Goal: Information Seeking & Learning: Learn about a topic

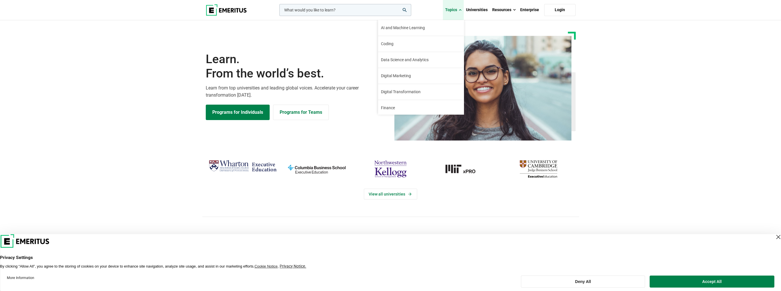
click at [460, 12] on span at bounding box center [460, 10] width 3 height 6
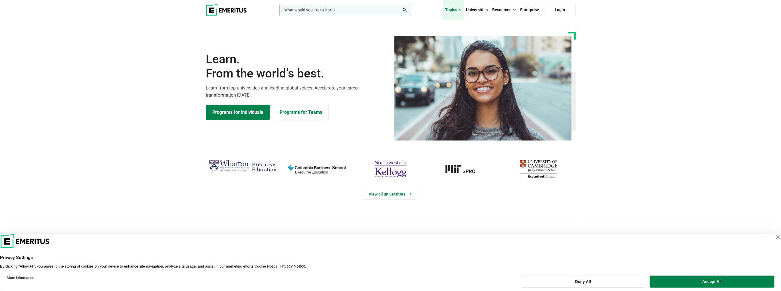
click at [460, 10] on span at bounding box center [460, 10] width 3 height 6
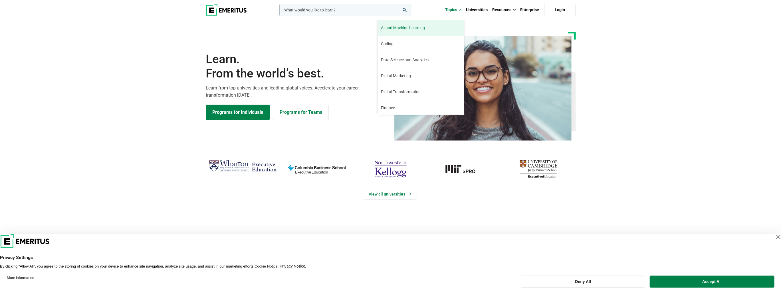
click at [397, 27] on span "AI and Machine Learning" at bounding box center [403, 28] width 44 height 6
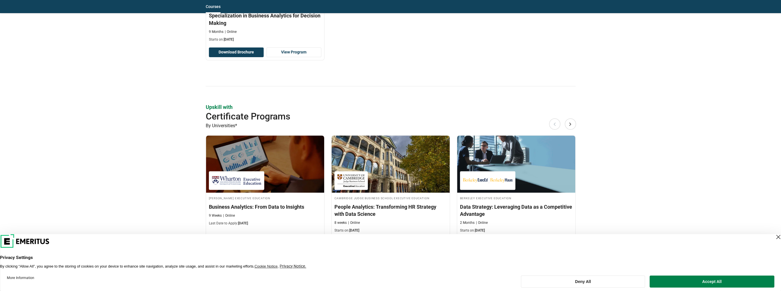
scroll to position [457, 0]
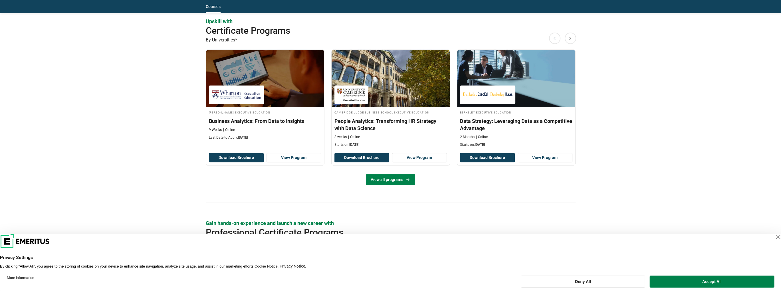
click at [399, 177] on link "View all programs" at bounding box center [390, 179] width 49 height 11
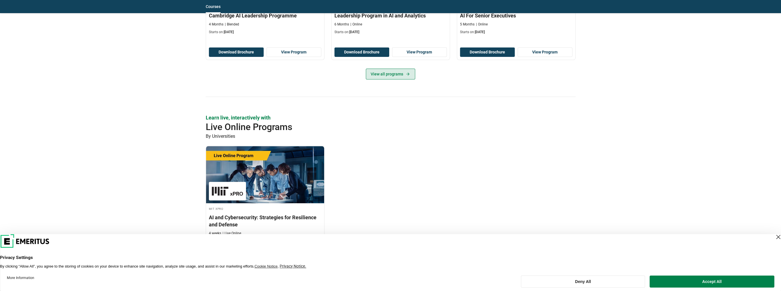
scroll to position [314, 0]
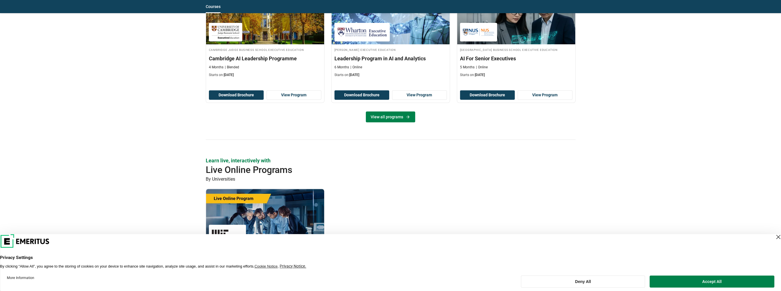
click at [388, 119] on link "View all programs" at bounding box center [390, 116] width 49 height 11
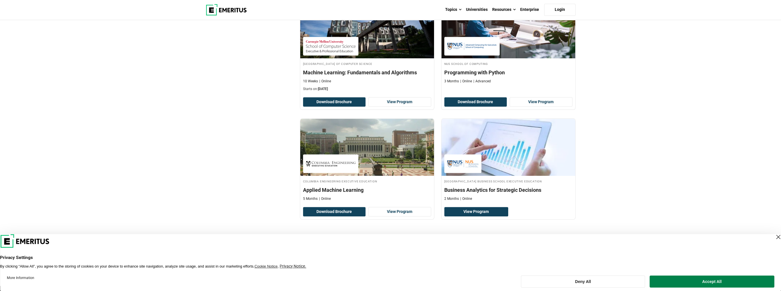
scroll to position [1171, 0]
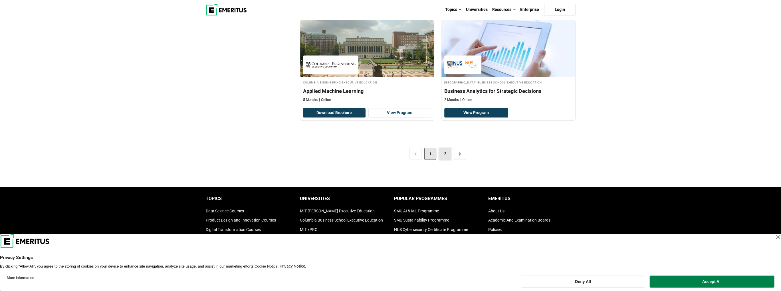
click at [447, 151] on link "2" at bounding box center [445, 154] width 12 height 12
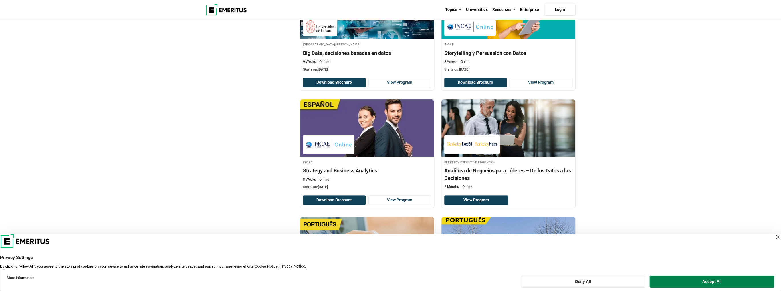
scroll to position [542, 0]
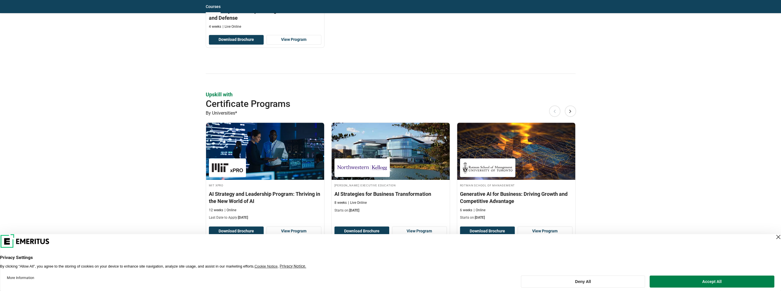
scroll to position [628, 0]
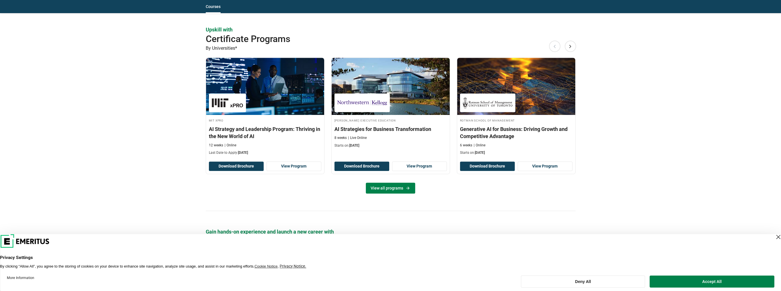
click at [391, 188] on link "View all programs" at bounding box center [390, 187] width 49 height 11
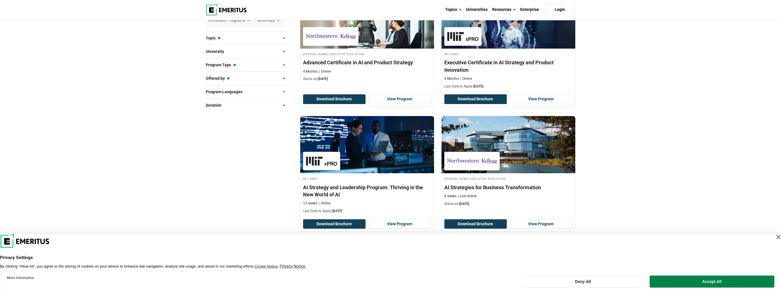
scroll to position [114, 0]
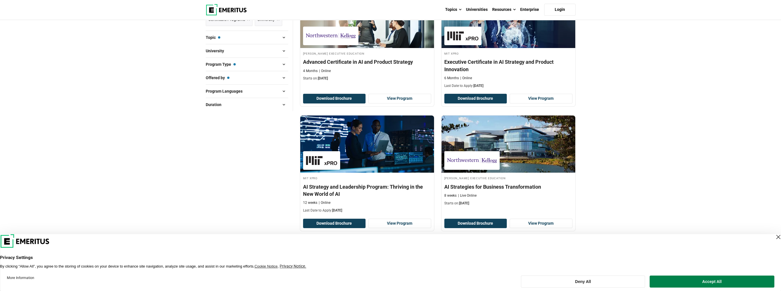
click at [283, 52] on span at bounding box center [284, 51] width 9 height 9
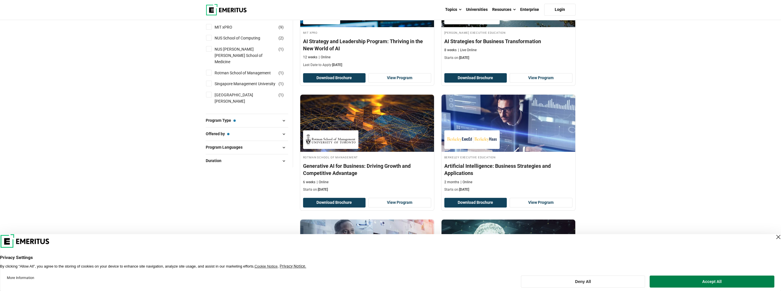
scroll to position [228, 0]
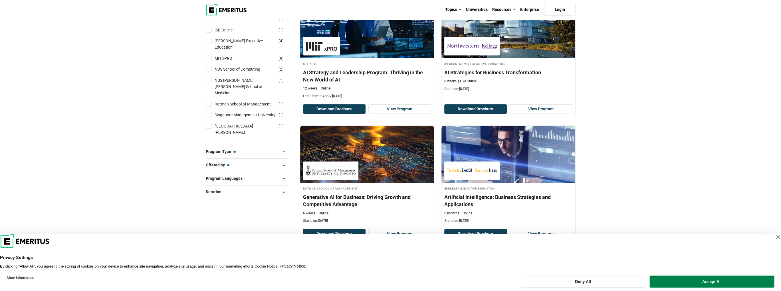
click at [208, 112] on input "Singapore Management University ( 1 )" at bounding box center [209, 115] width 6 height 6
checkbox input "true"
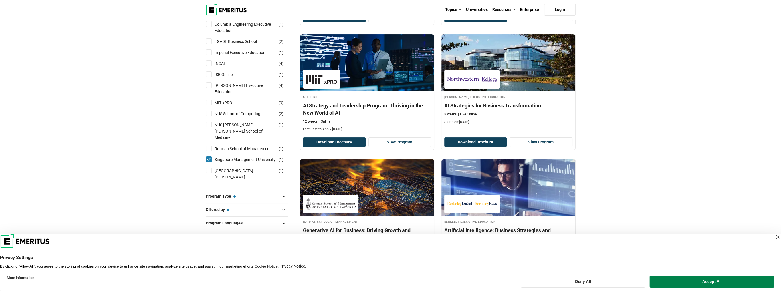
scroll to position [171, 0]
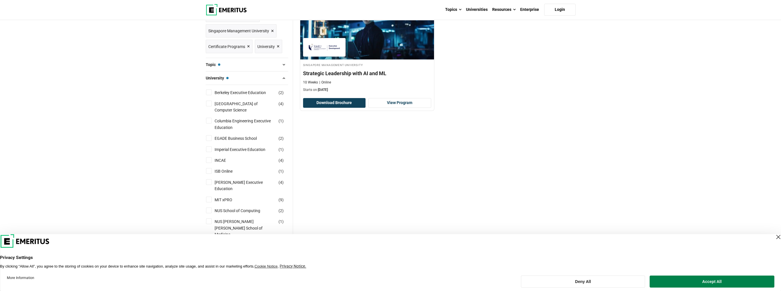
scroll to position [171, 0]
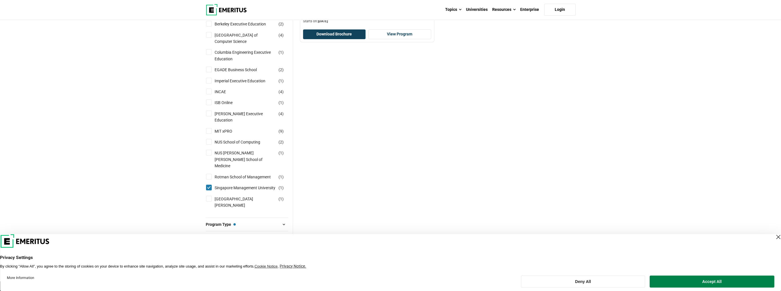
click at [208, 139] on input "NUS School of Computing ( 2 )" at bounding box center [209, 142] width 6 height 6
checkbox input "true"
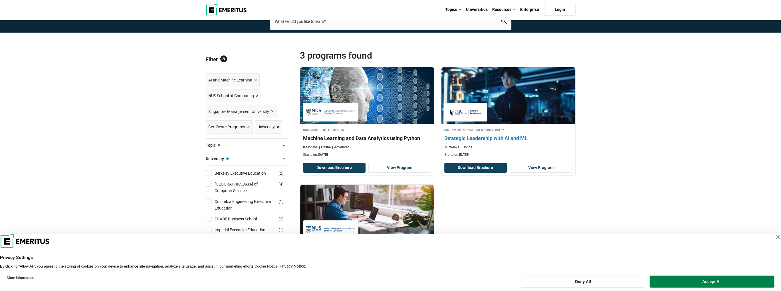
scroll to position [29, 0]
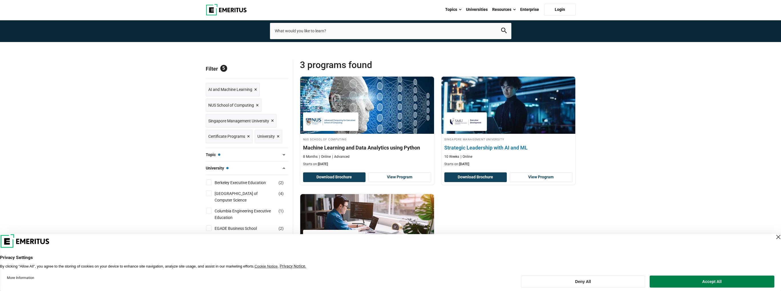
click at [468, 148] on h4 "Strategic Leadership with AI and ML" at bounding box center [509, 147] width 128 height 7
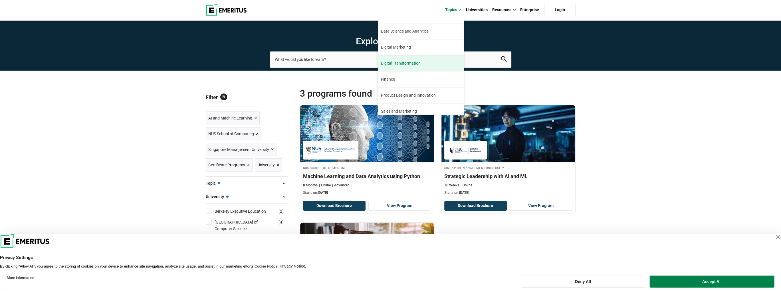
click at [411, 64] on span "Digital Transformation" at bounding box center [401, 63] width 40 height 6
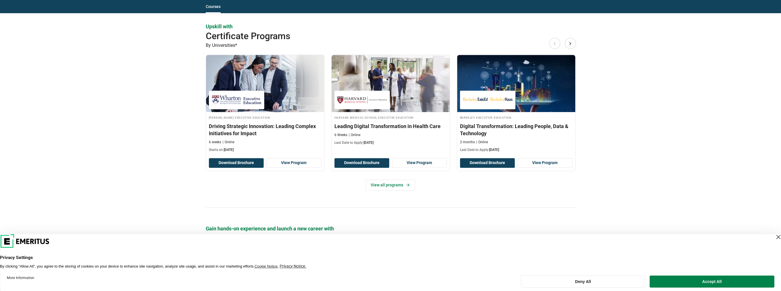
scroll to position [514, 0]
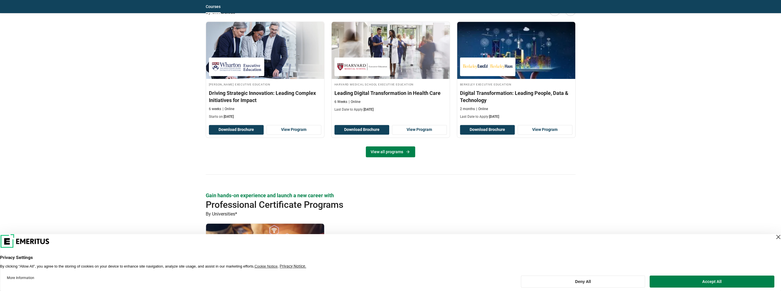
click at [391, 152] on link "View all programs" at bounding box center [390, 151] width 49 height 11
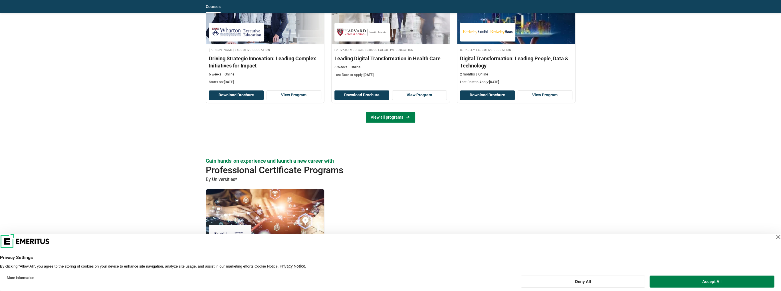
scroll to position [628, 0]
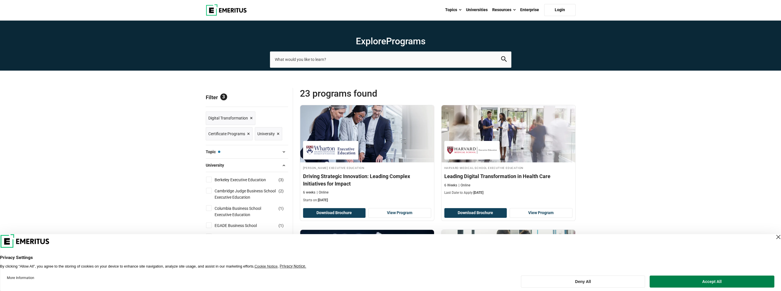
click at [283, 166] on span at bounding box center [284, 165] width 9 height 9
click at [280, 151] on span at bounding box center [284, 151] width 9 height 9
click at [284, 151] on span at bounding box center [284, 151] width 9 height 9
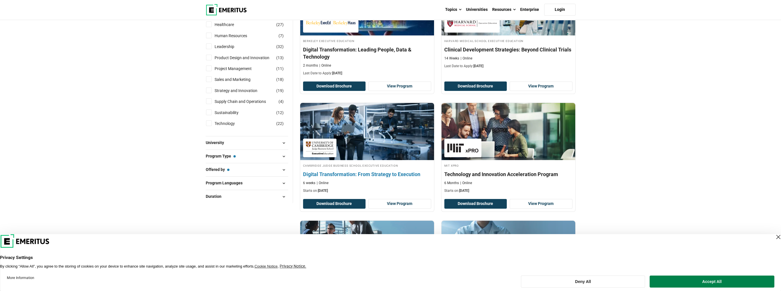
scroll to position [285, 0]
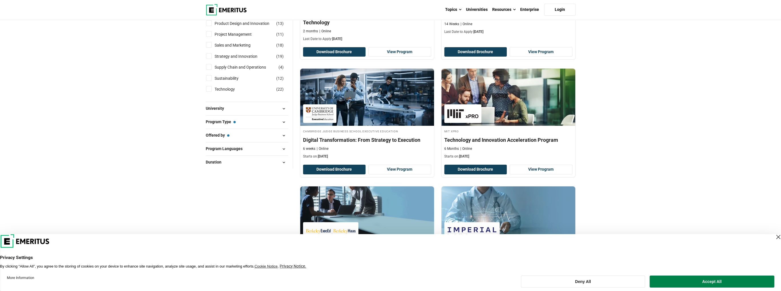
click at [279, 123] on button "Program Type — Certificate Programs" at bounding box center [247, 122] width 83 height 9
click at [282, 122] on span at bounding box center [284, 122] width 9 height 9
click at [210, 145] on input "Professional Certificate Programs ( 1 )" at bounding box center [209, 147] width 6 height 6
checkbox input "true"
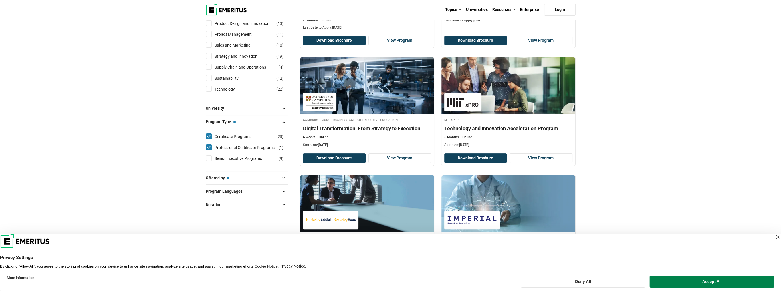
click at [283, 176] on span at bounding box center [284, 177] width 9 height 9
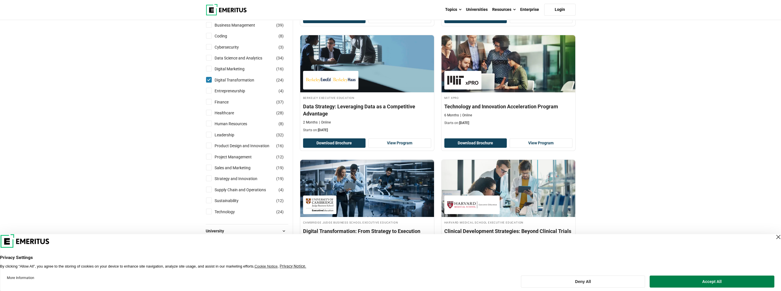
scroll to position [343, 0]
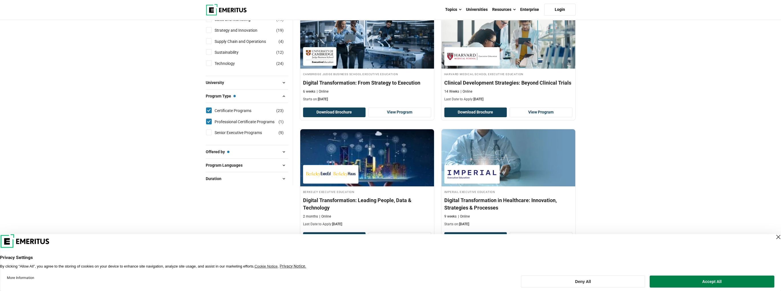
click at [281, 150] on span at bounding box center [284, 151] width 9 height 9
click at [282, 149] on span at bounding box center [284, 151] width 9 height 9
click at [283, 200] on span at bounding box center [284, 203] width 9 height 9
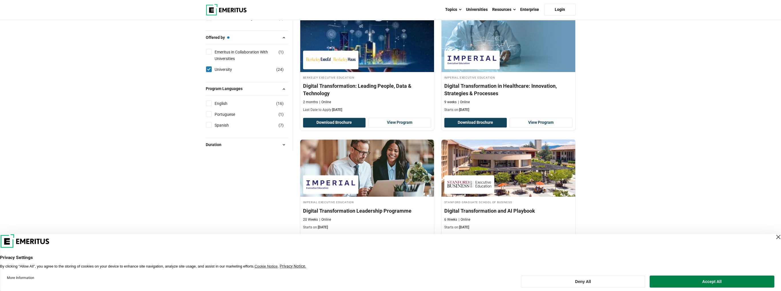
click at [209, 100] on input "English ( 16 )" at bounding box center [209, 103] width 6 height 6
checkbox input "true"
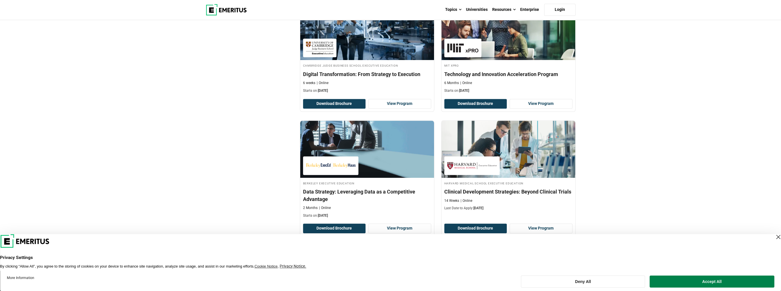
scroll to position [971, 0]
